Goal: Task Accomplishment & Management: Manage account settings

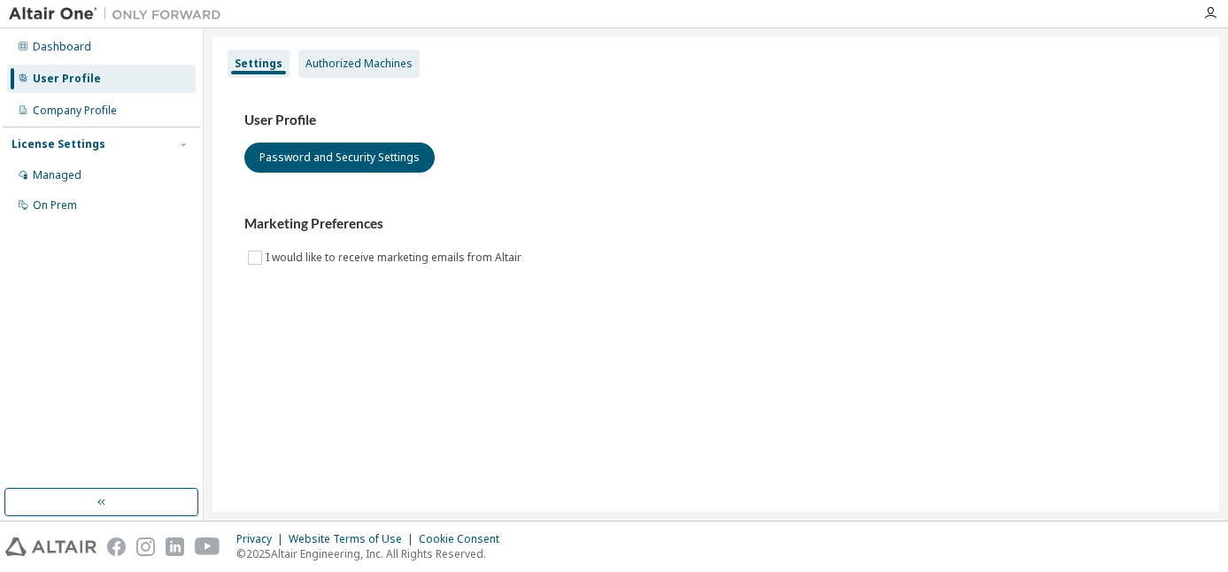
click at [321, 65] on div "Authorized Machines" at bounding box center [359, 64] width 107 height 14
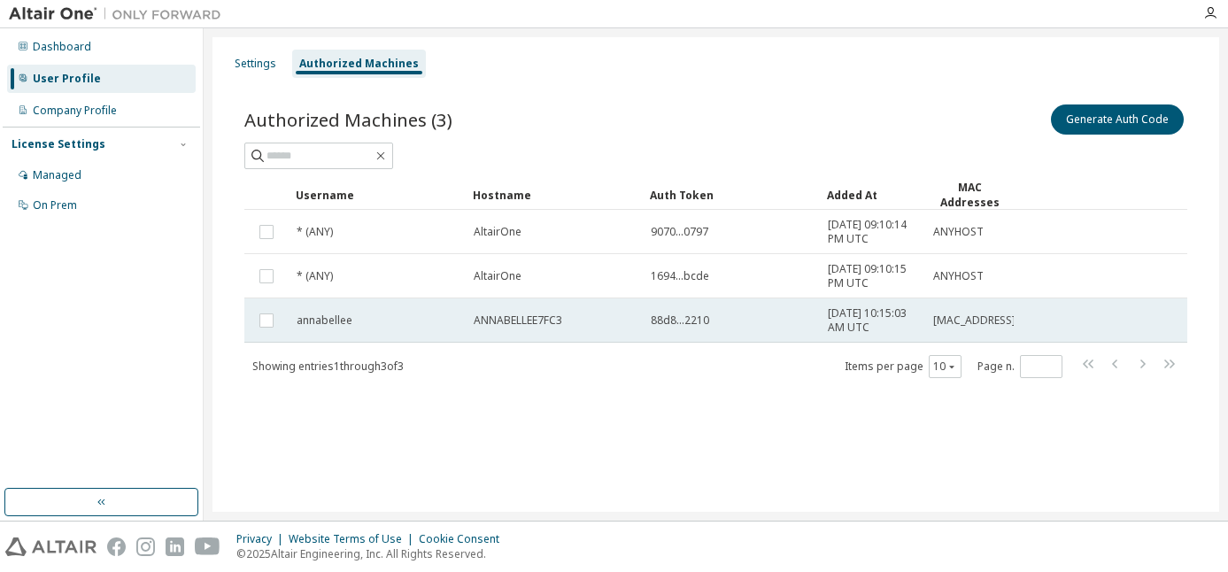
click at [823, 323] on td "2025-10-14 10:15:03 AM UTC" at bounding box center [872, 320] width 105 height 44
click at [819, 315] on td "88d8...2210" at bounding box center [731, 320] width 177 height 44
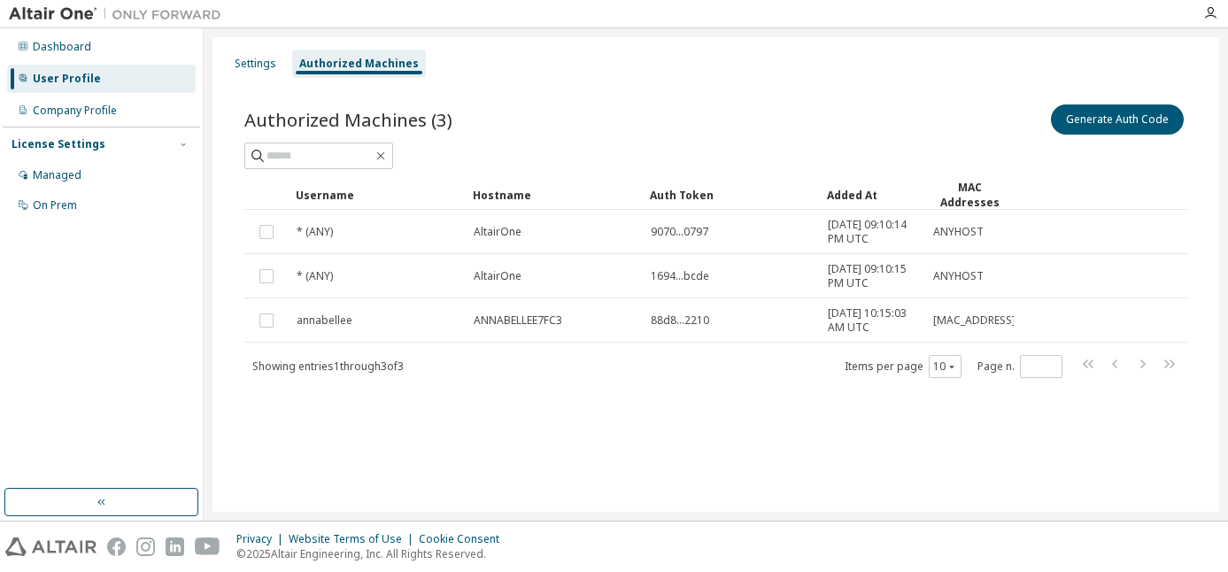
click at [788, 358] on div "Showing entries 1 through 3 of 3 Items per page 10 Page n. *" at bounding box center [715, 366] width 943 height 26
click at [78, 20] on img at bounding box center [119, 14] width 221 height 18
click at [67, 17] on img at bounding box center [119, 14] width 221 height 18
click at [1211, 18] on icon "button" at bounding box center [1211, 13] width 14 height 14
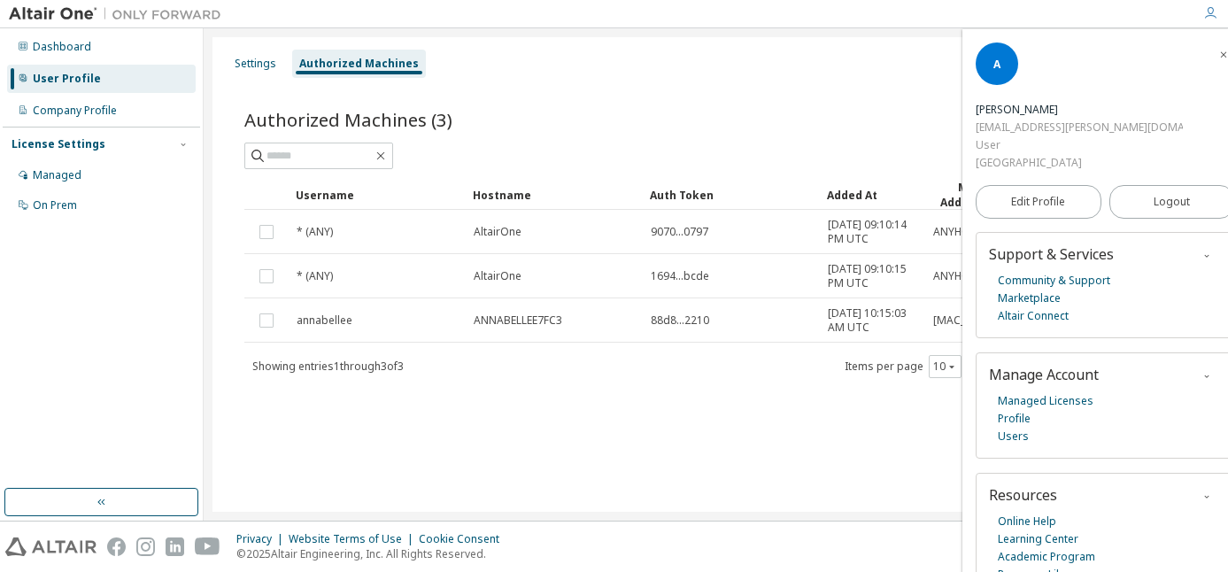
click at [917, 104] on div "Generate Auth Code" at bounding box center [952, 119] width 472 height 37
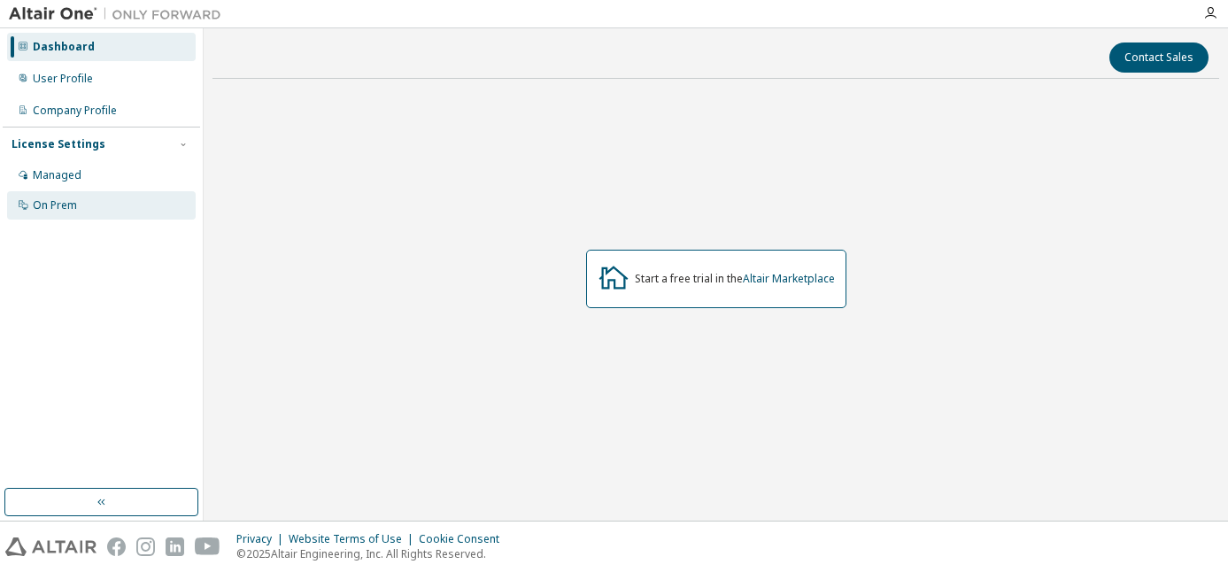
click at [71, 196] on div "On Prem" at bounding box center [101, 205] width 189 height 28
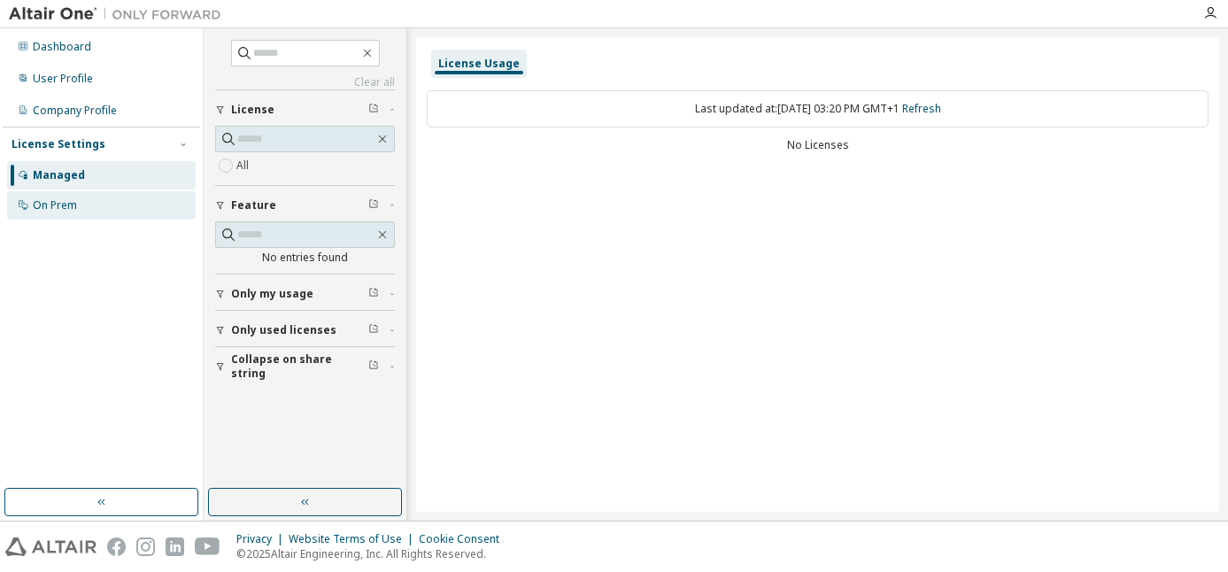
click at [91, 206] on div "On Prem" at bounding box center [101, 205] width 189 height 28
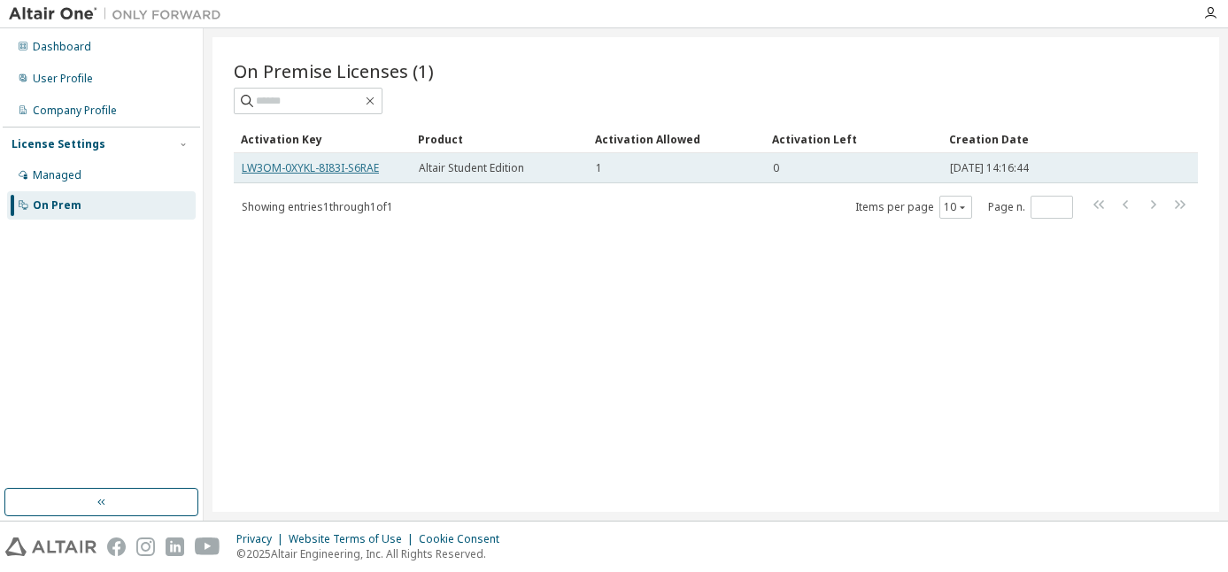
click at [289, 170] on link "LW3OM-0XYKL-8I83I-S6RAE" at bounding box center [310, 167] width 137 height 15
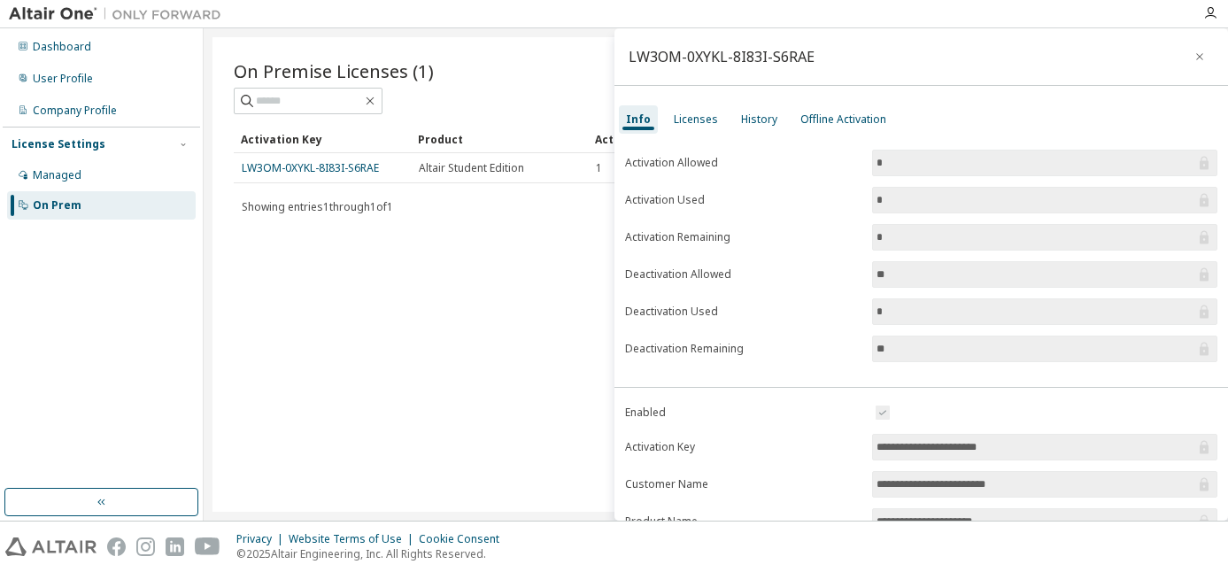
drag, startPoint x: 344, startPoint y: 169, endPoint x: 292, endPoint y: 269, distance: 112.9
click at [285, 288] on div "On Premise Licenses (1) Clear Load Save Save As Field Operator Value Select fil…" at bounding box center [716, 274] width 1007 height 475
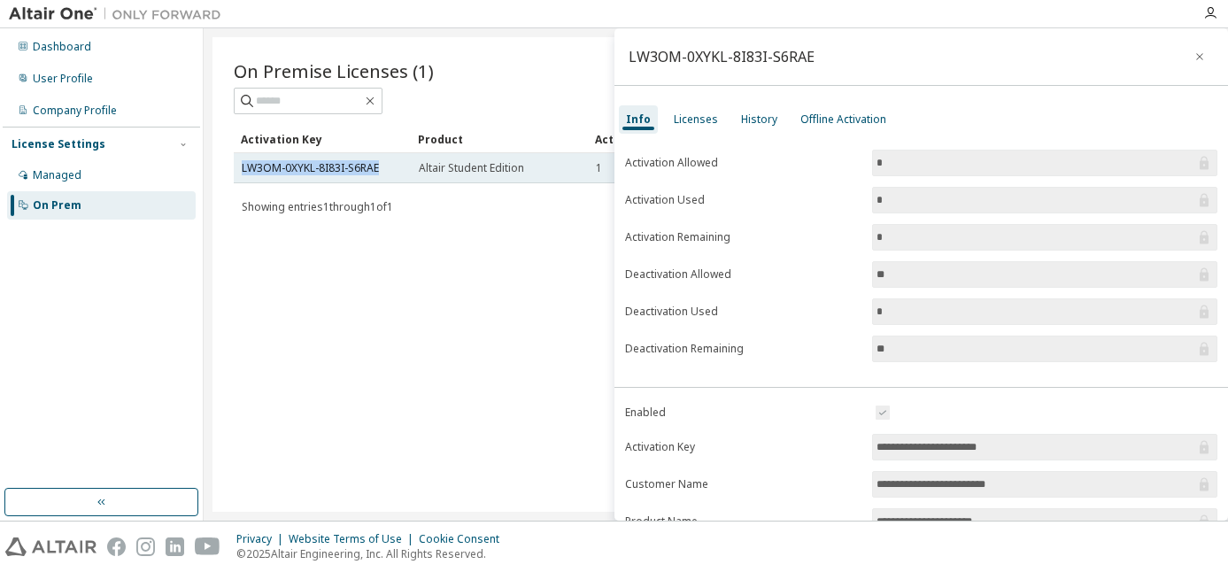
drag, startPoint x: 379, startPoint y: 170, endPoint x: 240, endPoint y: 169, distance: 139.0
click at [240, 169] on td "LW3OM-0XYKL-8I83I-S6RAE" at bounding box center [322, 168] width 177 height 30
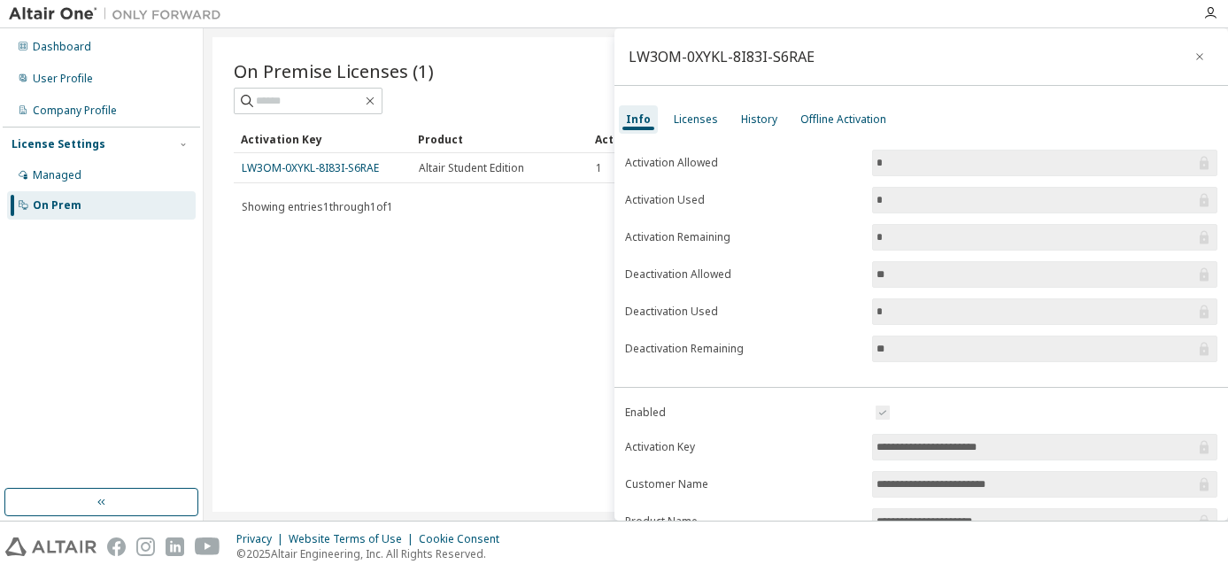
click at [452, 329] on div "On Premise Licenses (1) Clear Load Save Save As Field Operator Value Select fil…" at bounding box center [716, 274] width 1007 height 475
click at [693, 118] on div "Licenses" at bounding box center [696, 119] width 44 height 14
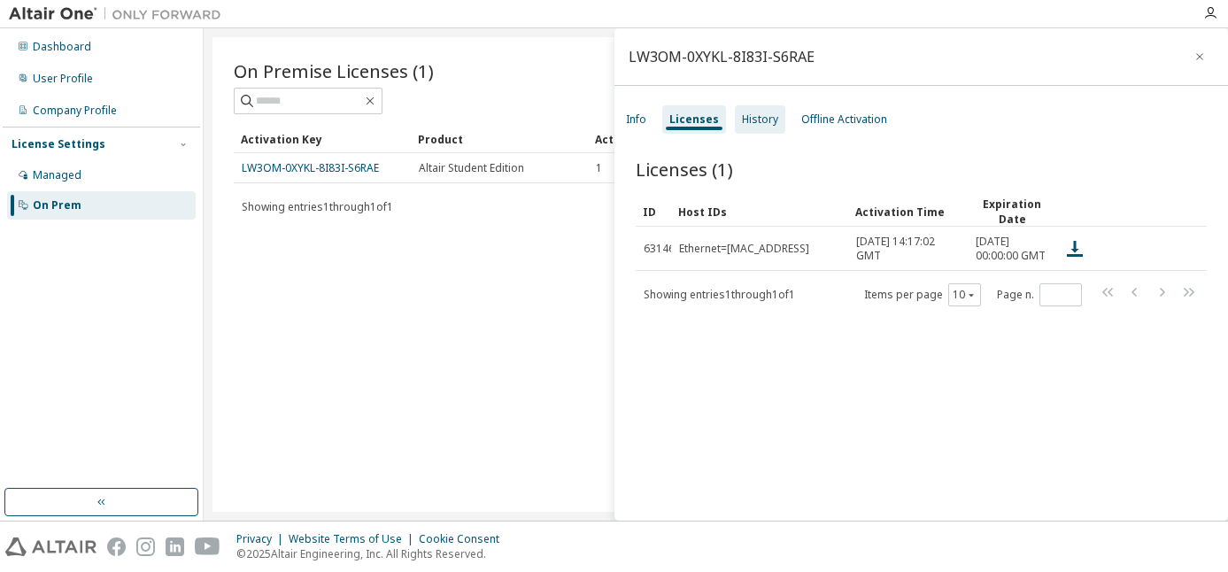
click at [760, 123] on div "History" at bounding box center [760, 119] width 36 height 14
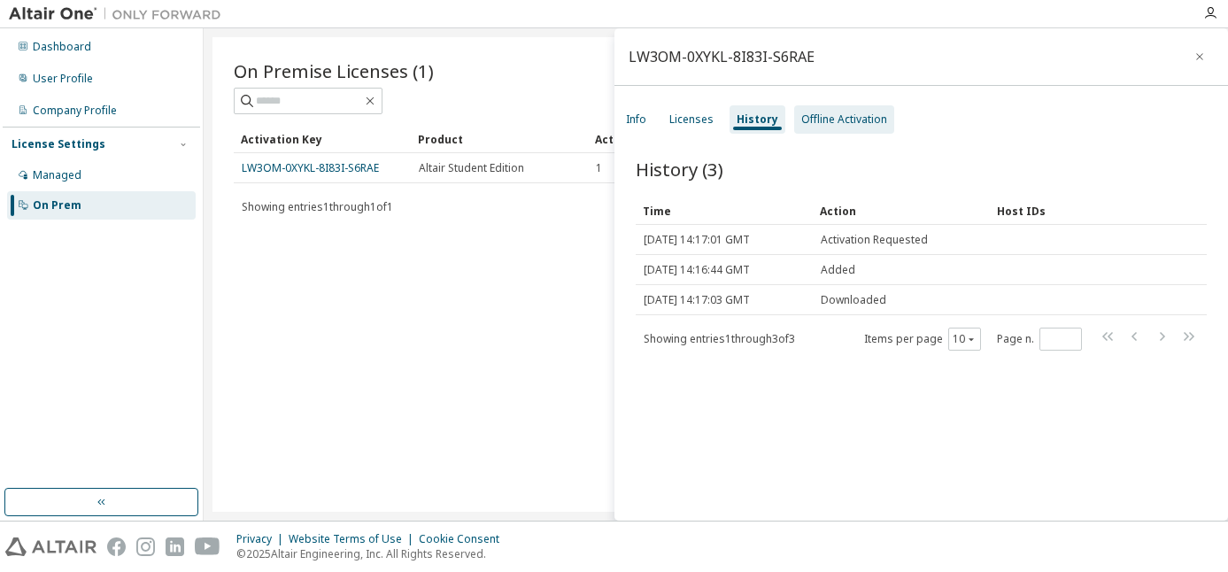
click at [803, 127] on div "Offline Activation" at bounding box center [844, 119] width 100 height 28
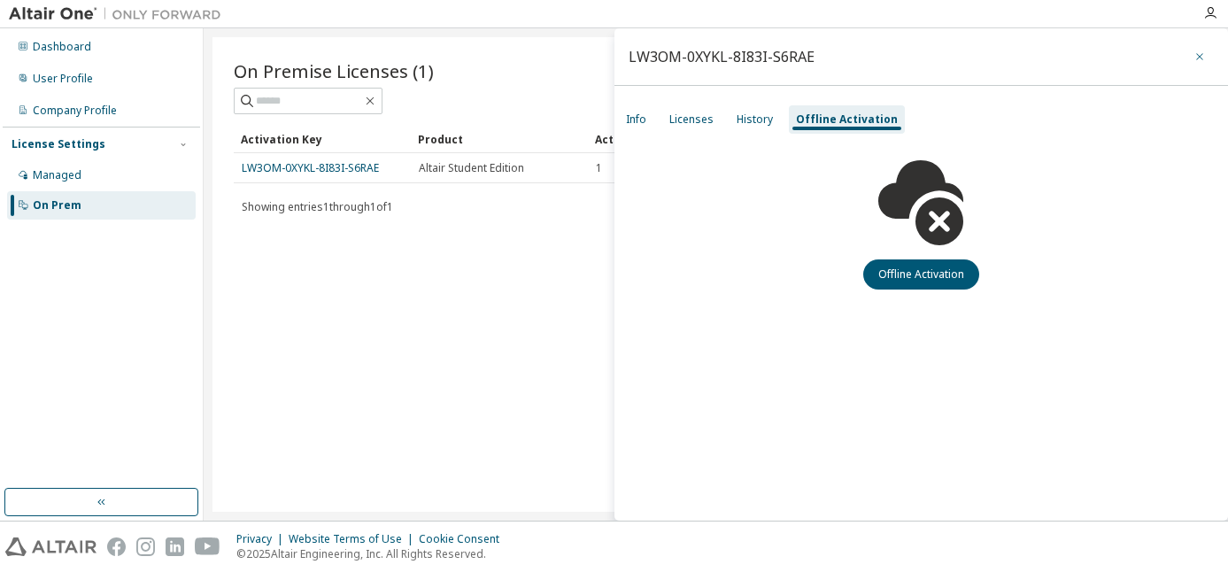
click at [1195, 56] on icon "button" at bounding box center [1200, 57] width 12 height 14
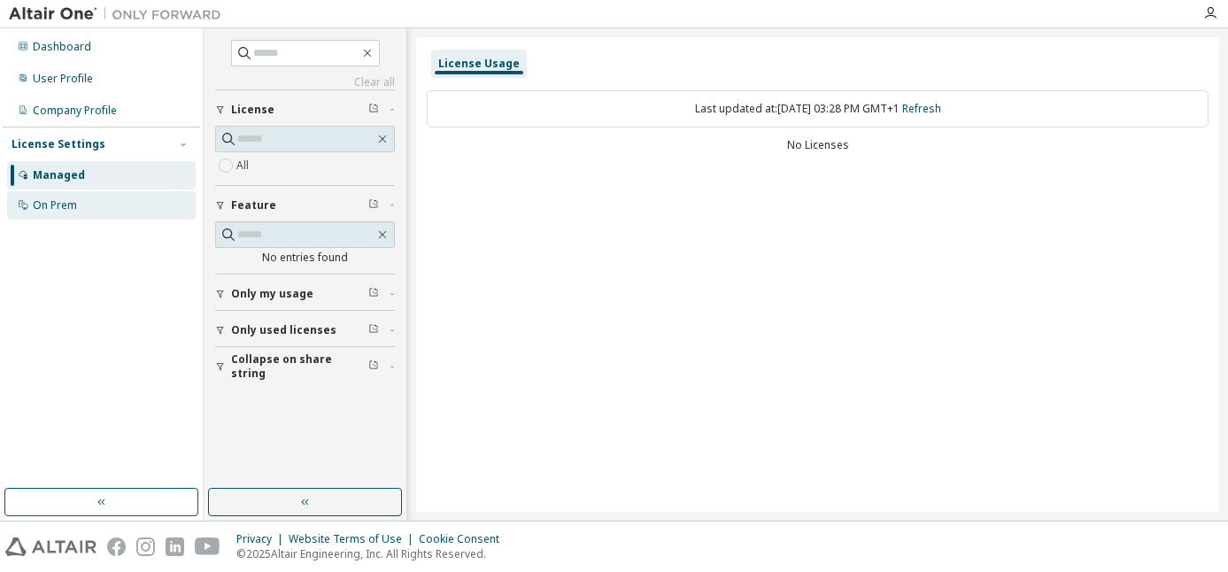
click at [50, 202] on div "On Prem" at bounding box center [55, 205] width 44 height 14
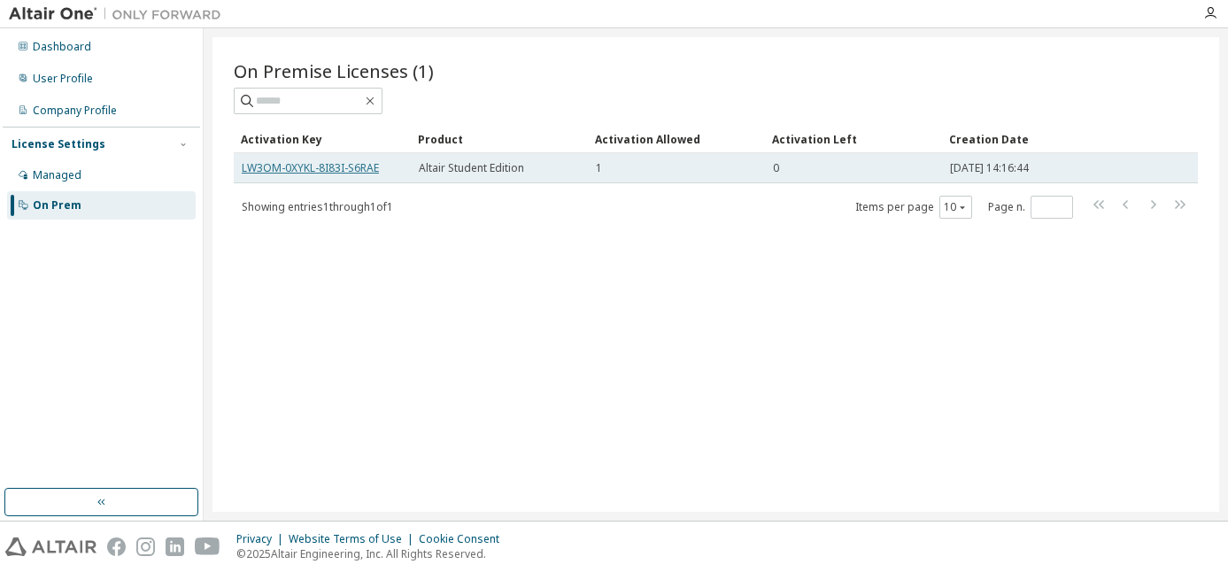
click at [277, 163] on link "LW3OM-0XYKL-8I83I-S6RAE" at bounding box center [310, 167] width 137 height 15
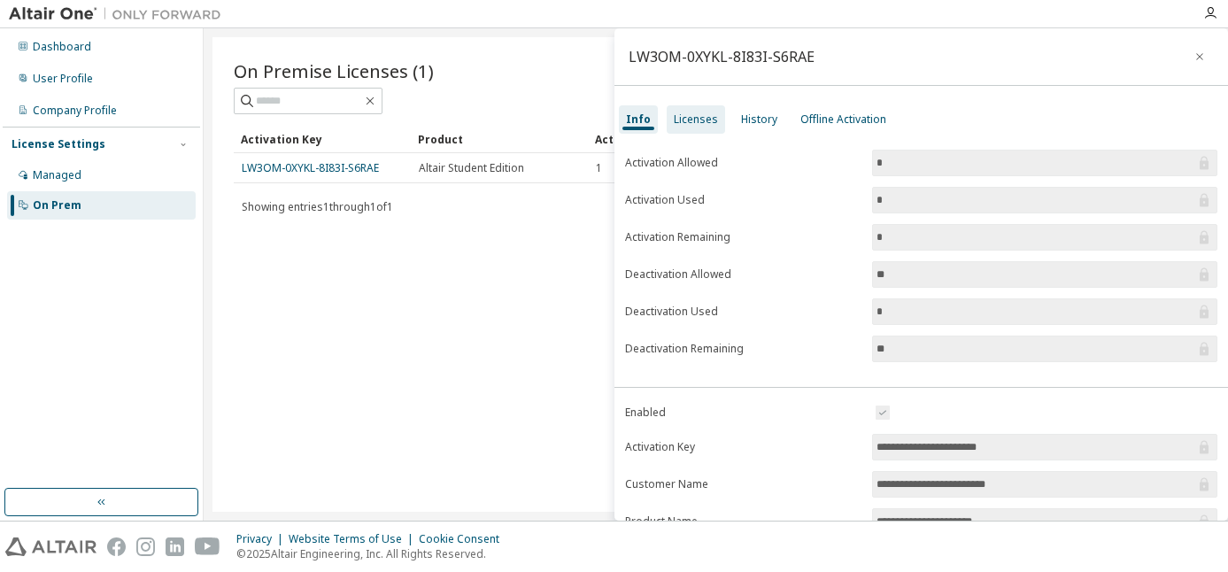
click at [689, 123] on div "Licenses" at bounding box center [696, 119] width 44 height 14
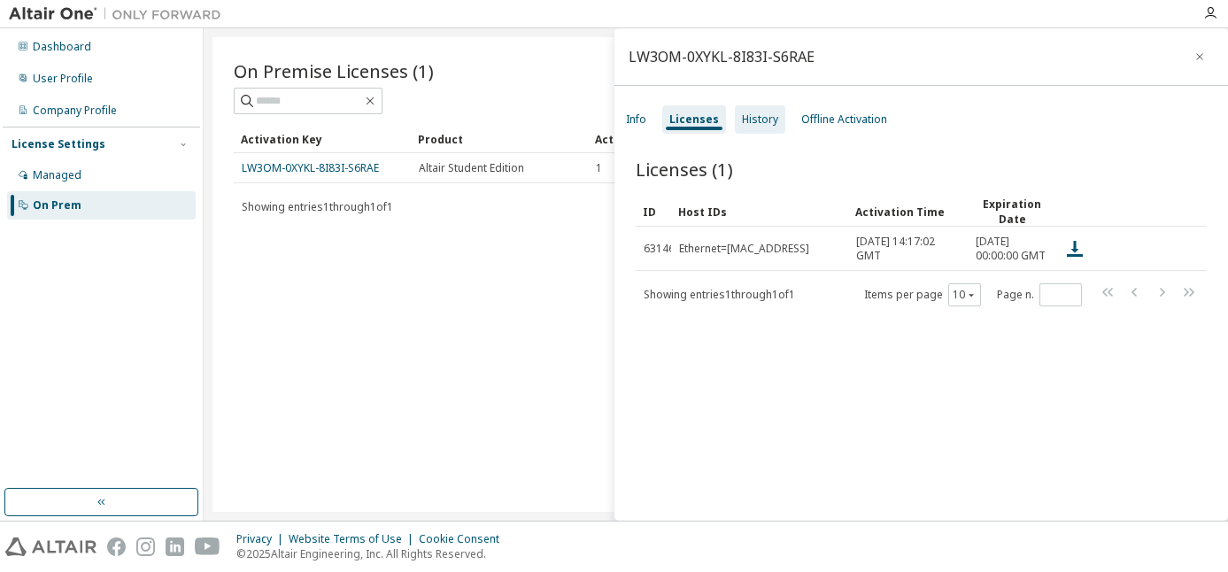
click at [748, 112] on div "History" at bounding box center [760, 119] width 50 height 28
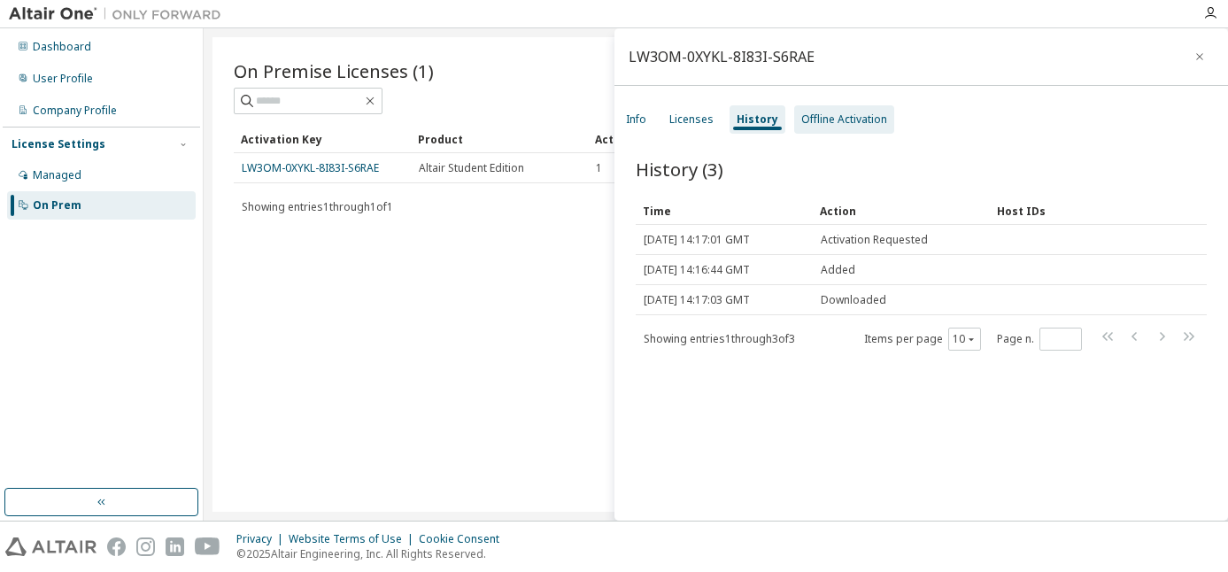
click at [801, 112] on div "Offline Activation" at bounding box center [844, 119] width 86 height 14
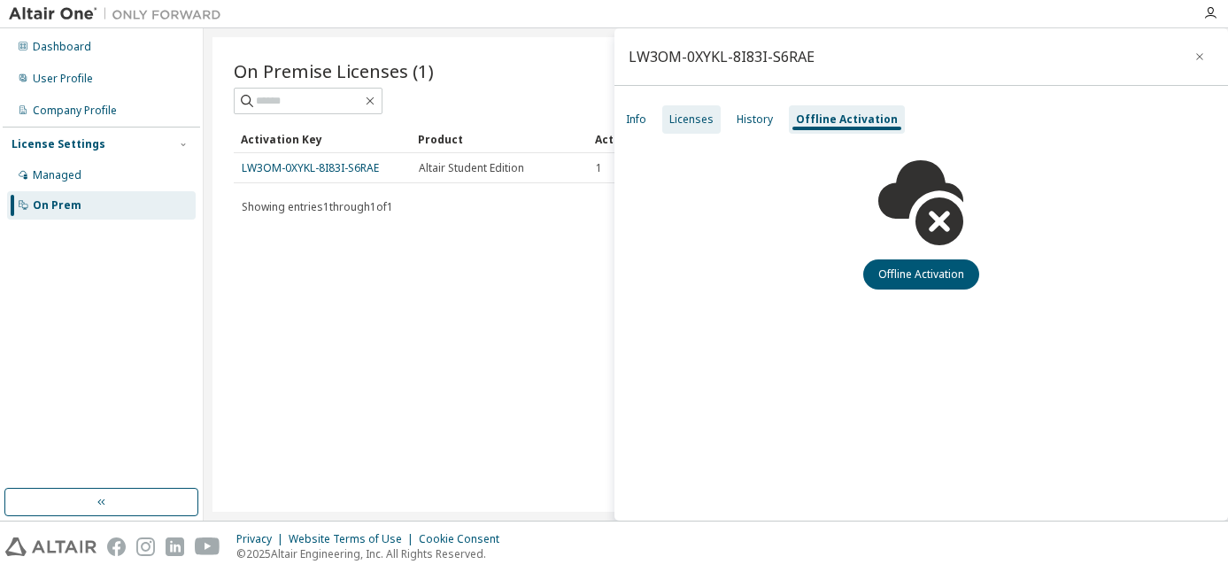
click at [707, 120] on div "Licenses" at bounding box center [692, 119] width 44 height 14
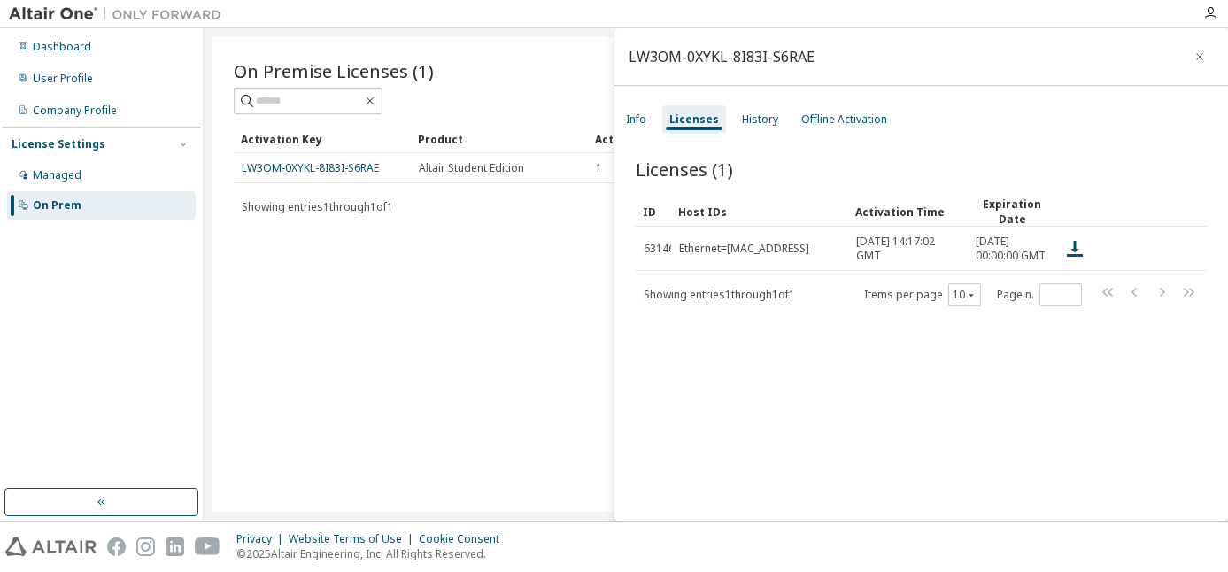
click at [423, 293] on div "On Premise Licenses (1) Clear Load Save Save As Field Operator Value Select fil…" at bounding box center [716, 274] width 1007 height 475
click at [81, 112] on div "Company Profile" at bounding box center [75, 111] width 84 height 14
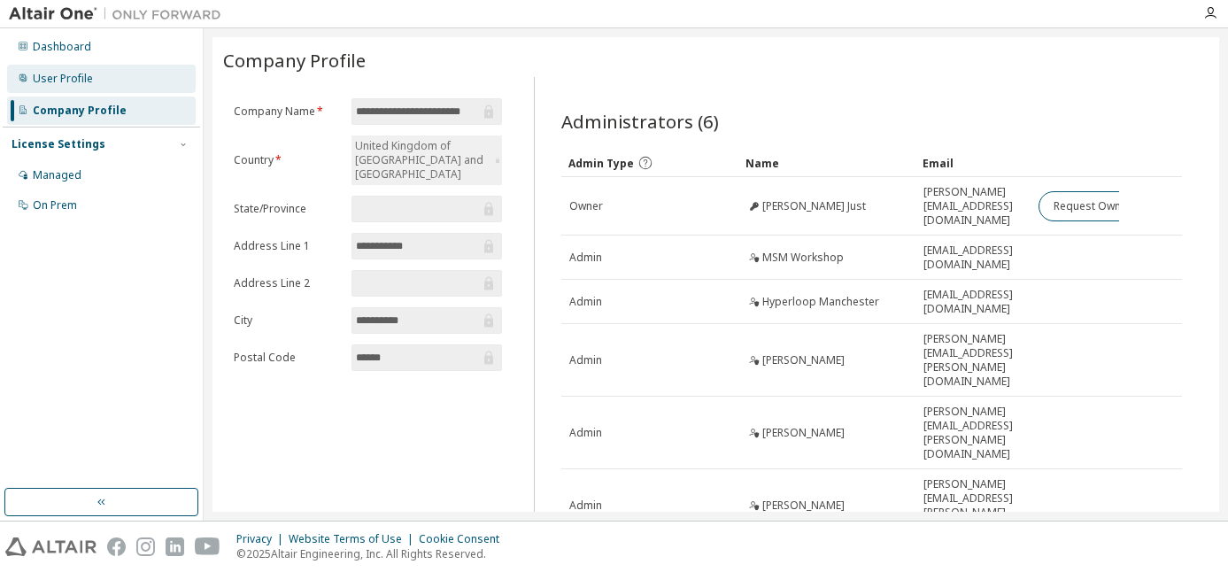
click at [92, 84] on div "User Profile" at bounding box center [101, 79] width 189 height 28
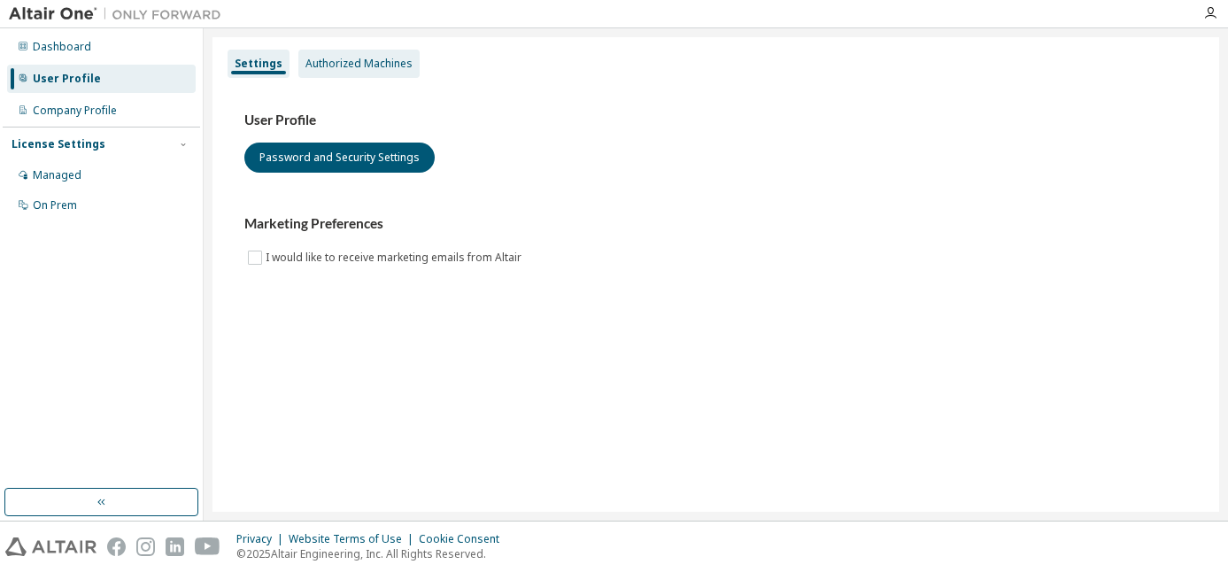
click at [321, 63] on div "Authorized Machines" at bounding box center [359, 64] width 107 height 14
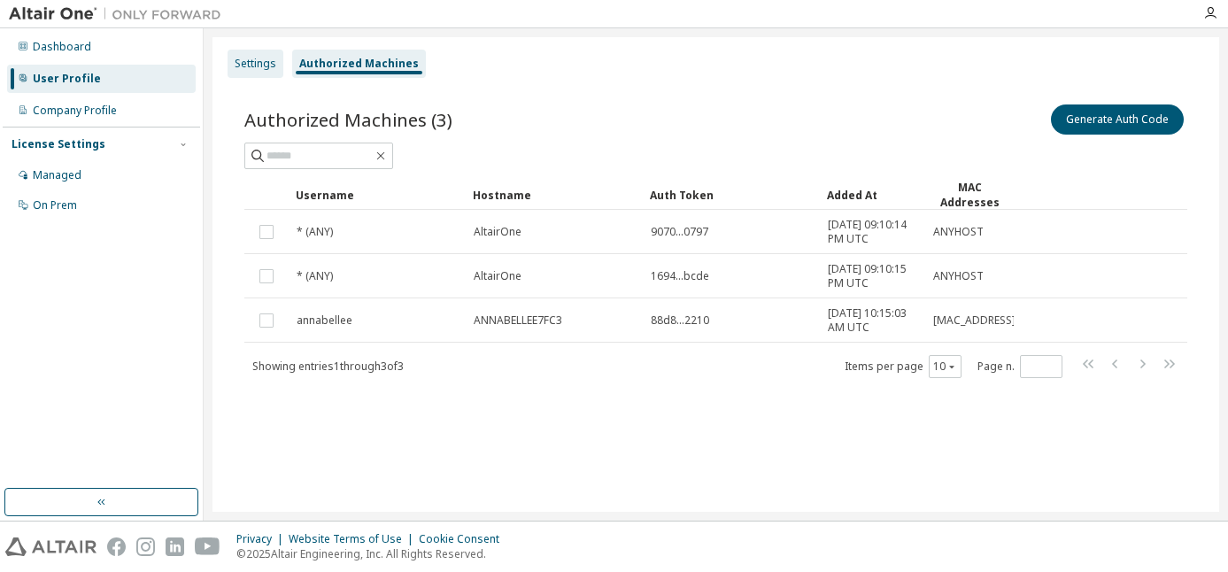
click at [269, 60] on div "Settings" at bounding box center [256, 64] width 42 height 14
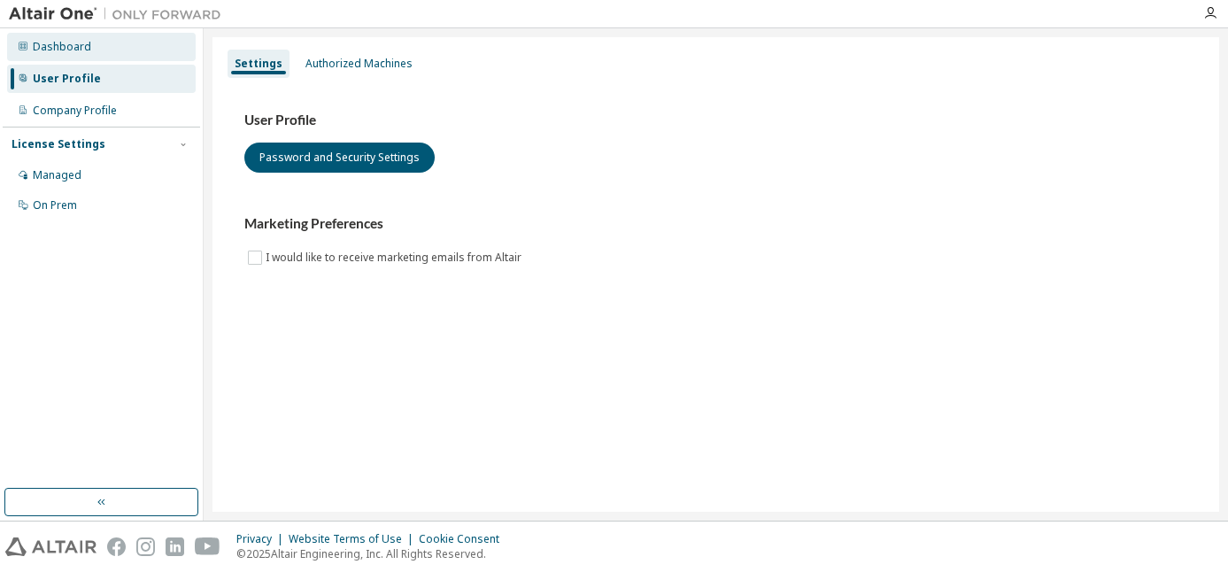
click at [96, 51] on div "Dashboard" at bounding box center [101, 47] width 189 height 28
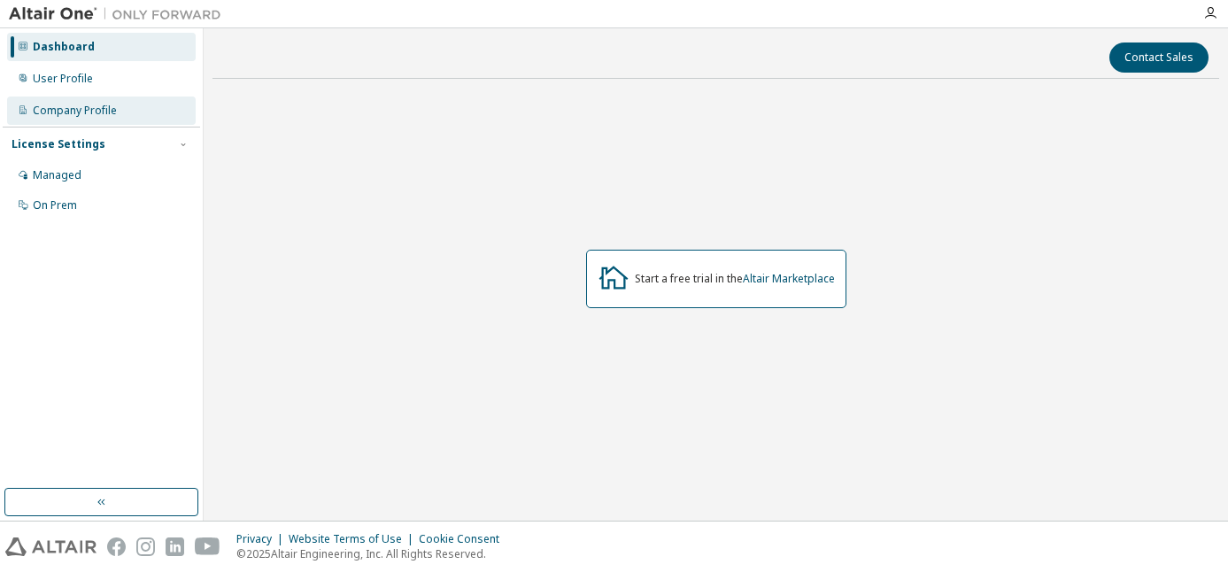
click at [97, 122] on div "Company Profile" at bounding box center [101, 111] width 189 height 28
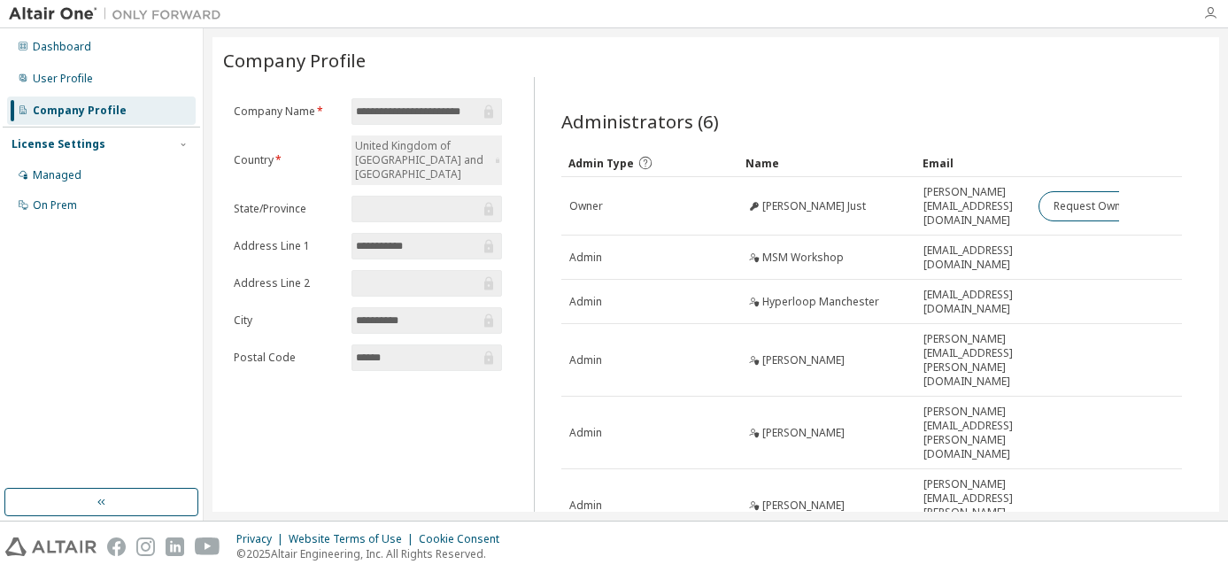
click at [1205, 13] on icon "button" at bounding box center [1211, 13] width 14 height 14
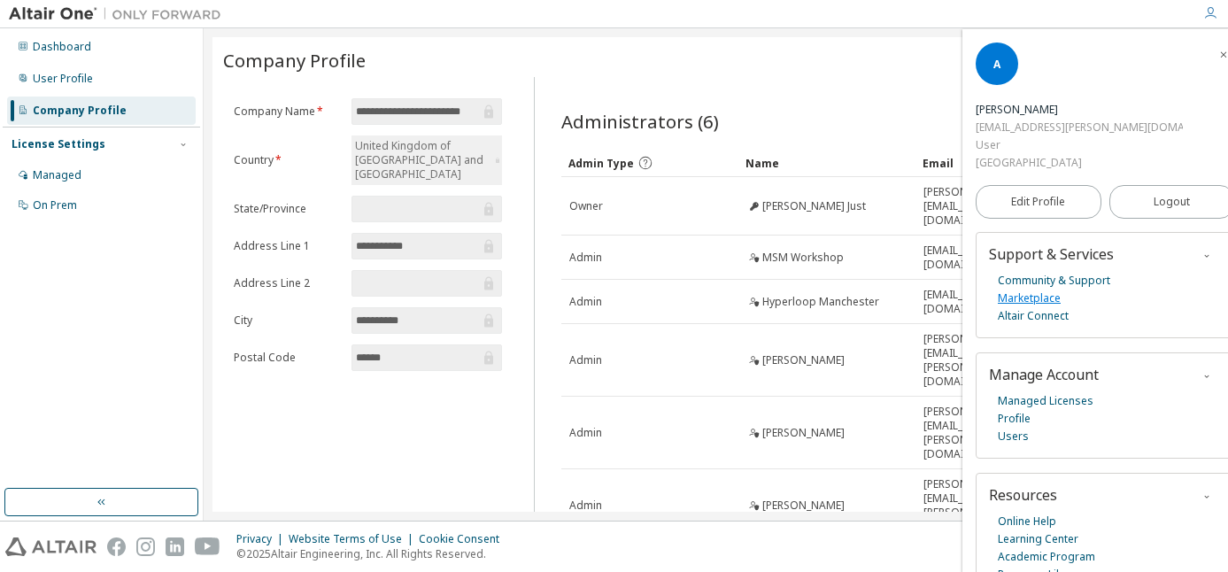
click at [1044, 299] on link "Marketplace" at bounding box center [1029, 299] width 63 height 18
